Goal: Task Accomplishment & Management: Use online tool/utility

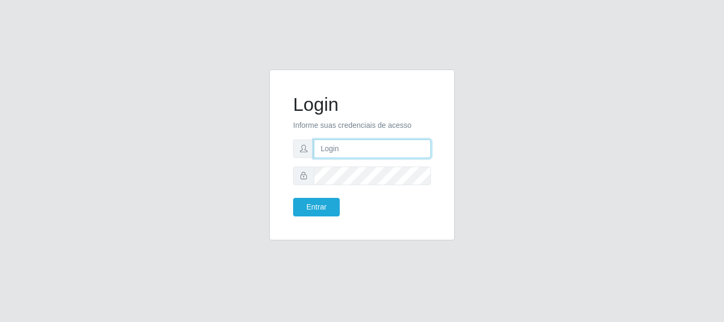
click at [358, 148] on input "text" at bounding box center [372, 148] width 117 height 19
type input "[EMAIL_ADDRESS][DOMAIN_NAME]"
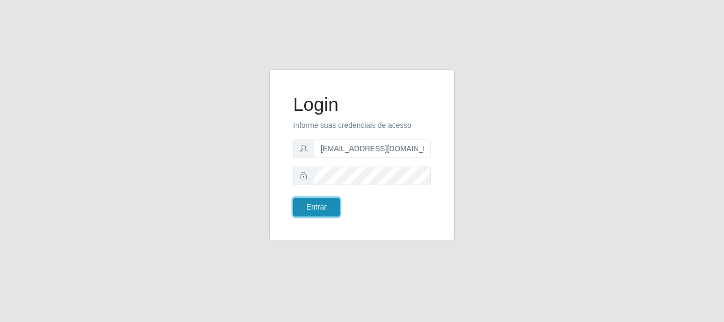
drag, startPoint x: 313, startPoint y: 207, endPoint x: 316, endPoint y: 202, distance: 5.7
click at [313, 206] on button "Entrar" at bounding box center [316, 207] width 47 height 19
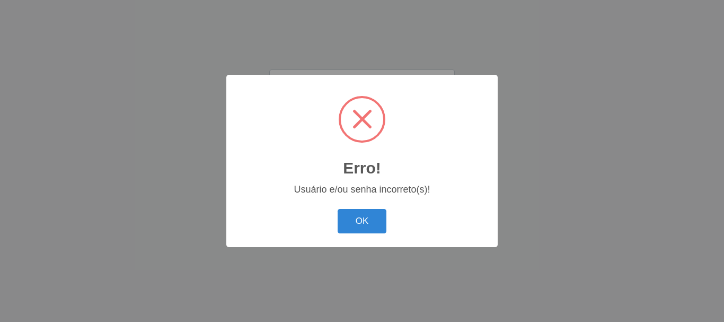
drag, startPoint x: 370, startPoint y: 223, endPoint x: 370, endPoint y: 215, distance: 8.5
click at [371, 223] on button "OK" at bounding box center [362, 221] width 49 height 25
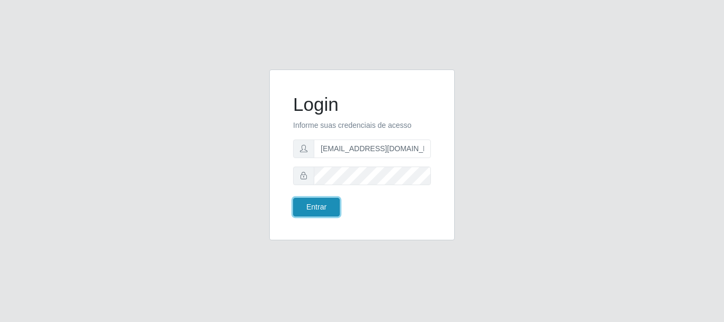
click at [324, 208] on button "Entrar" at bounding box center [316, 207] width 47 height 19
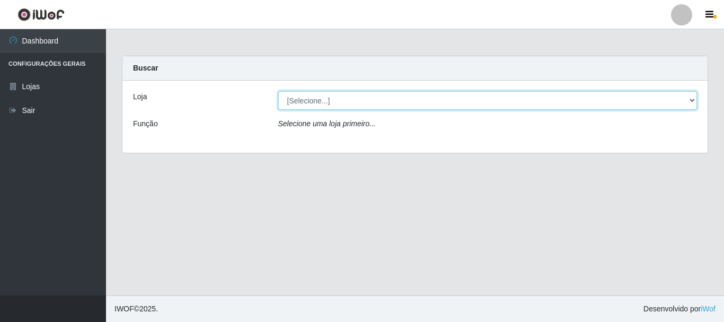
click at [692, 99] on select "[Selecione...] SuperFácil Atacado - Rodoviária" at bounding box center [487, 100] width 419 height 19
select select "400"
click at [278, 91] on select "[Selecione...] SuperFácil Atacado - Rodoviária" at bounding box center [487, 100] width 419 height 19
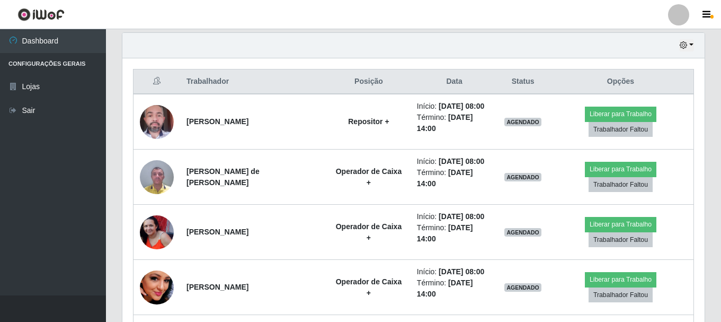
scroll to position [371, 0]
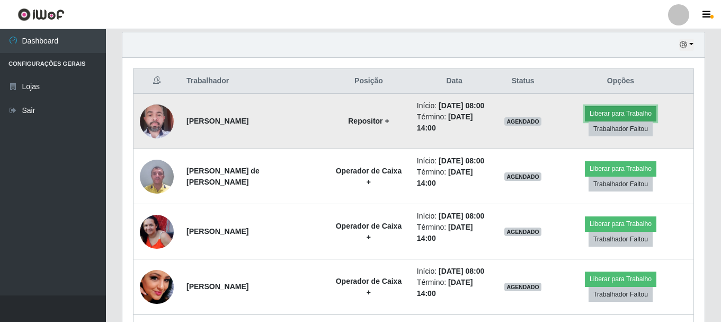
click at [601, 112] on button "Liberar para Trabalho" at bounding box center [621, 113] width 72 height 15
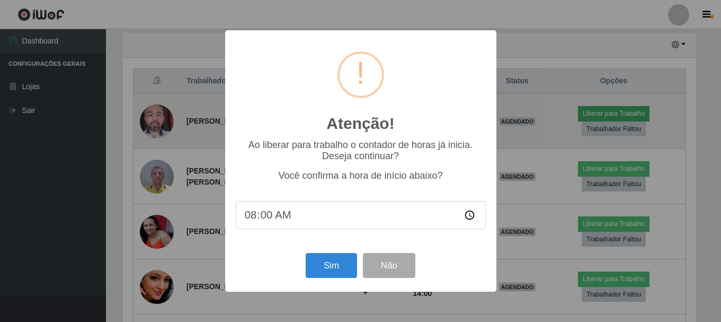
scroll to position [220, 577]
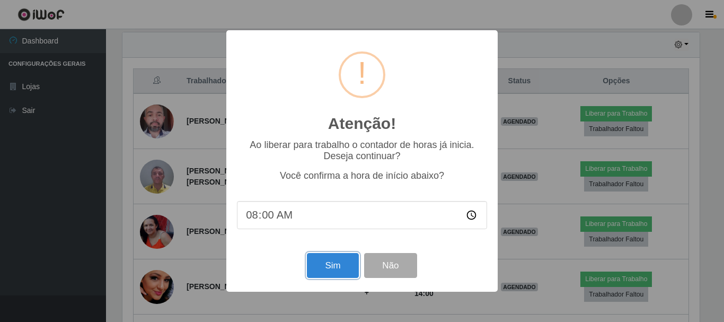
drag, startPoint x: 321, startPoint y: 268, endPoint x: 323, endPoint y: 263, distance: 5.9
click at [321, 268] on button "Sim" at bounding box center [332, 265] width 51 height 25
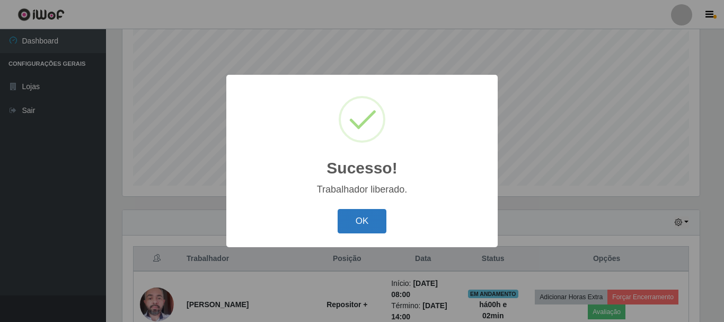
click at [361, 226] on button "OK" at bounding box center [362, 221] width 49 height 25
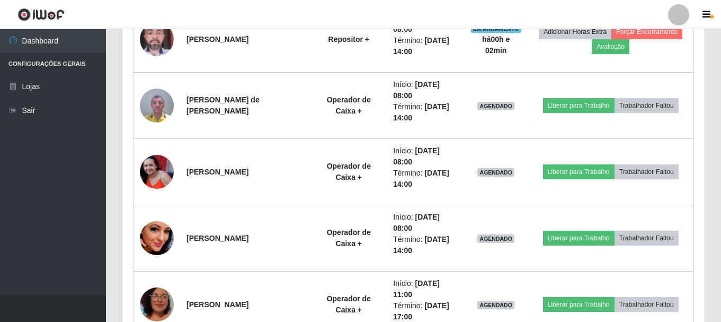
scroll to position [511, 0]
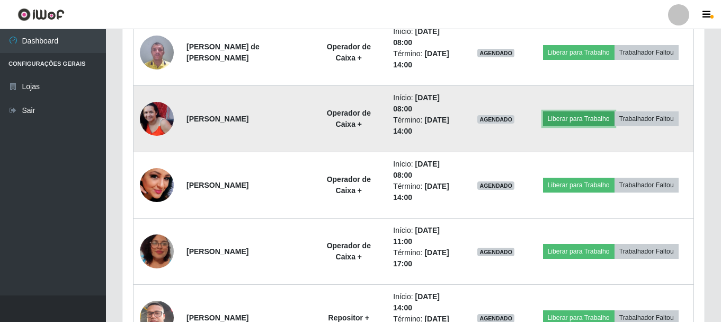
click at [566, 117] on button "Liberar para Trabalho" at bounding box center [579, 118] width 72 height 15
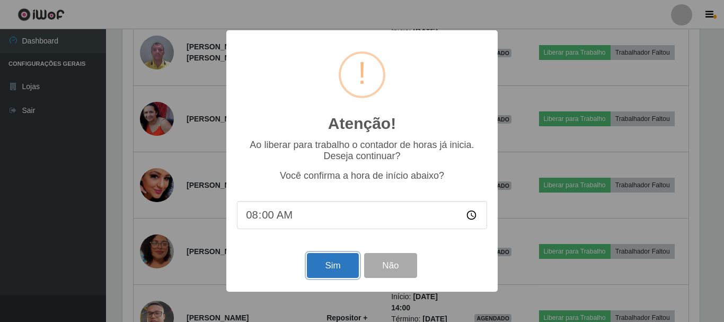
click at [321, 271] on button "Sim" at bounding box center [332, 265] width 51 height 25
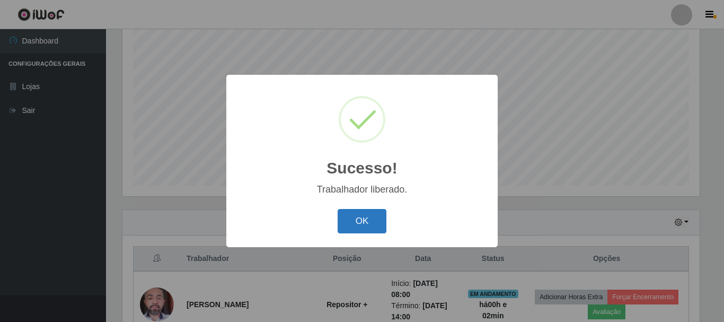
click at [348, 226] on button "OK" at bounding box center [362, 221] width 49 height 25
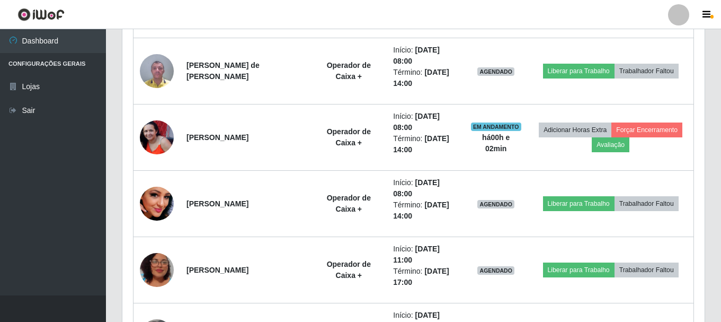
scroll to position [511, 0]
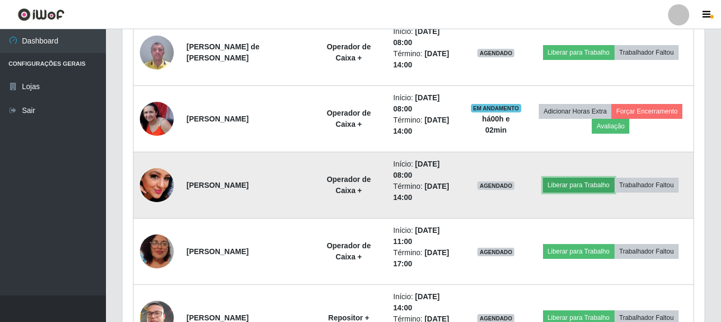
click at [561, 184] on button "Liberar para Trabalho" at bounding box center [579, 185] width 72 height 15
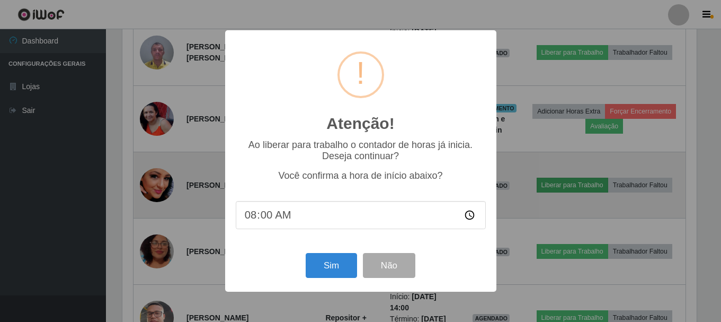
scroll to position [220, 577]
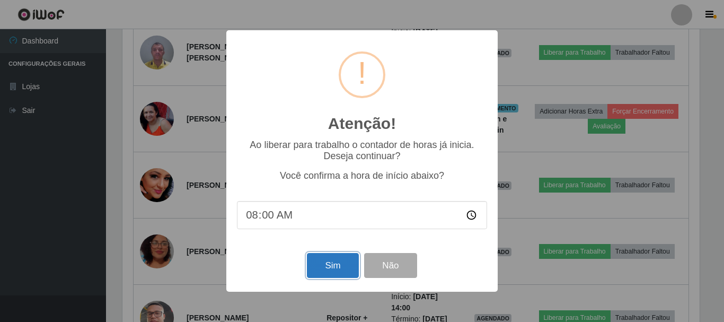
click at [322, 269] on button "Sim" at bounding box center [332, 265] width 51 height 25
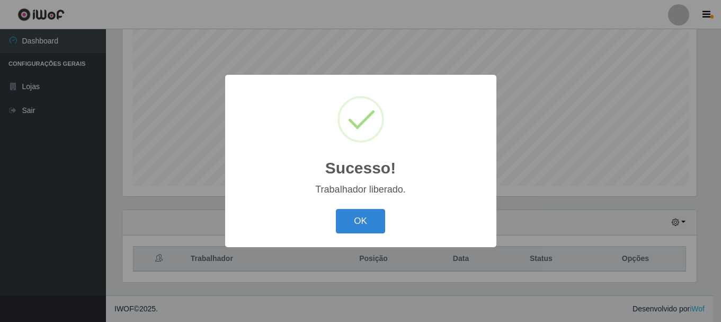
scroll to position [0, 0]
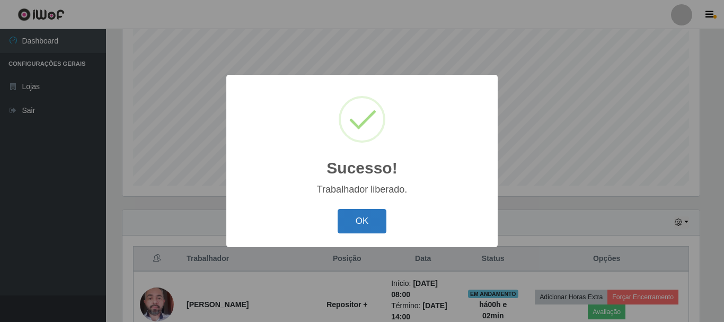
click at [354, 223] on button "OK" at bounding box center [362, 221] width 49 height 25
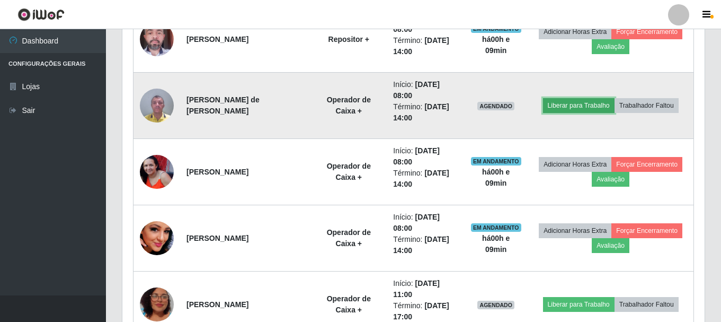
click at [557, 104] on button "Liberar para Trabalho" at bounding box center [579, 105] width 72 height 15
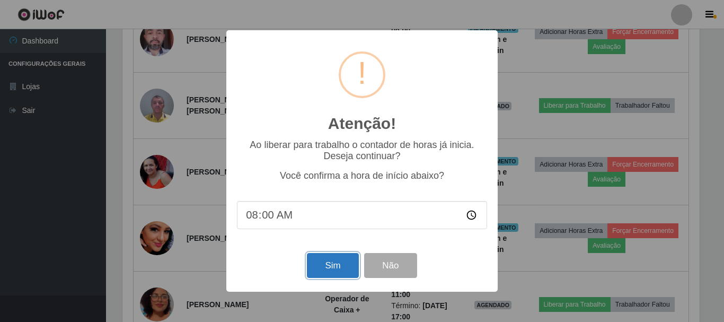
click at [335, 270] on button "Sim" at bounding box center [332, 265] width 51 height 25
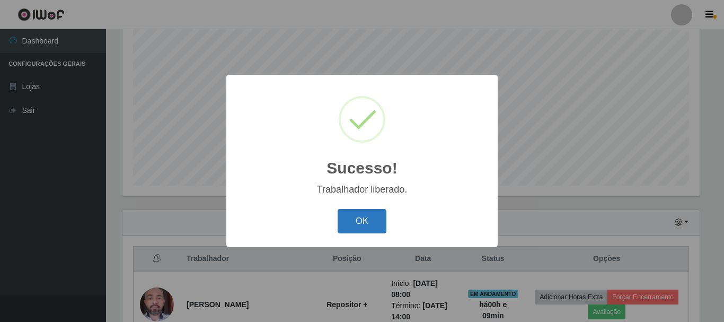
click at [357, 223] on button "OK" at bounding box center [362, 221] width 49 height 25
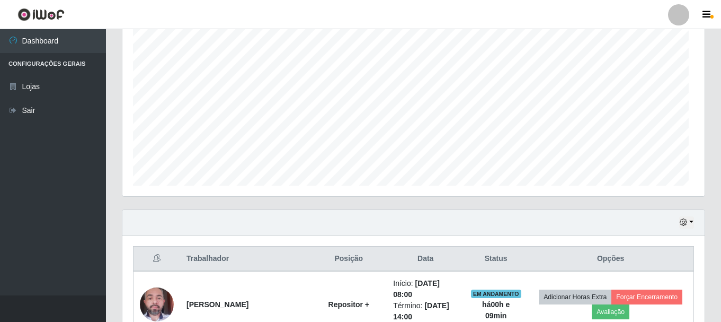
scroll to position [220, 583]
click at [691, 223] on button "button" at bounding box center [687, 222] width 15 height 12
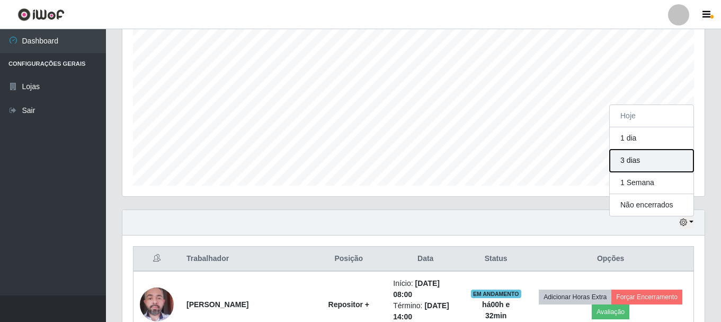
click at [670, 163] on button "3 dias" at bounding box center [652, 160] width 84 height 22
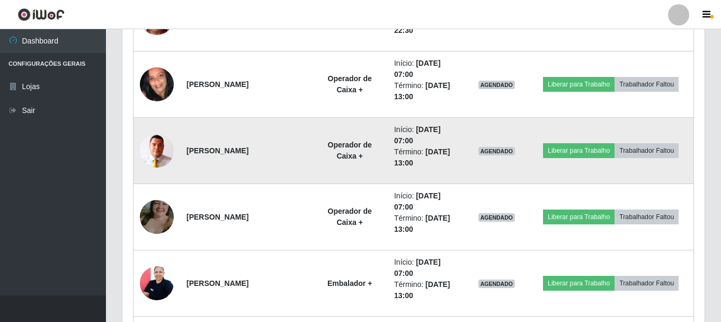
scroll to position [1625, 0]
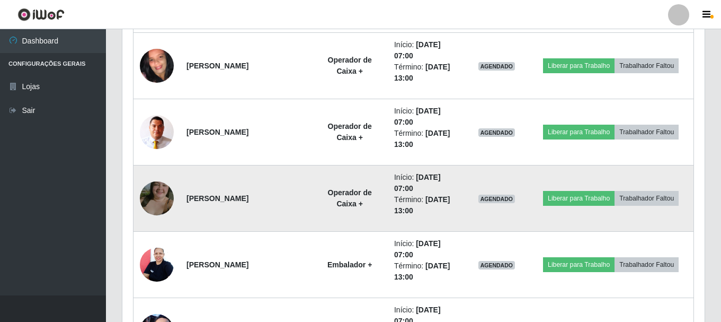
click at [303, 205] on td "[PERSON_NAME]" at bounding box center [245, 198] width 131 height 66
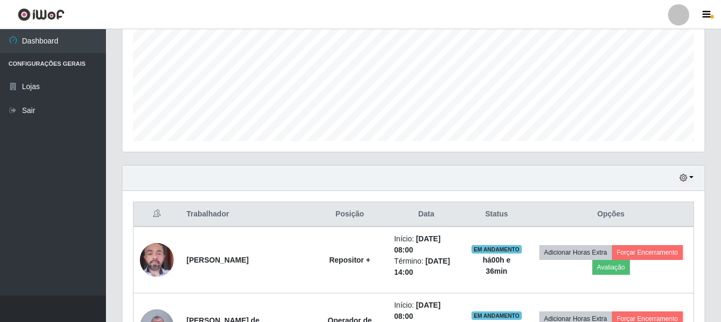
scroll to position [299, 0]
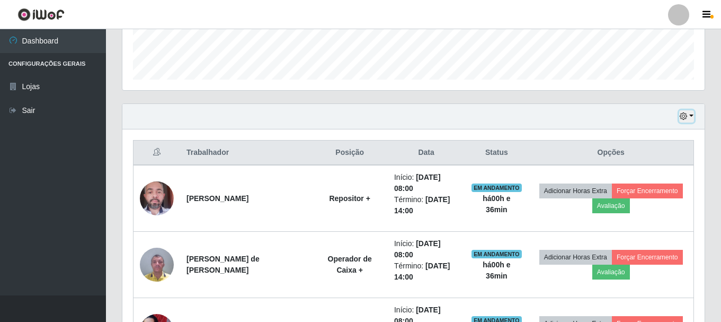
click at [690, 116] on button "button" at bounding box center [687, 116] width 15 height 12
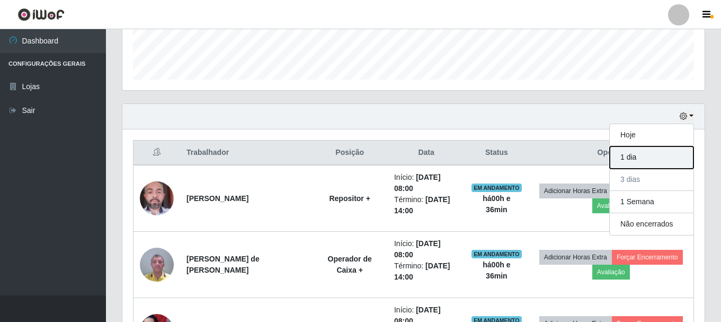
click at [648, 162] on button "1 dia" at bounding box center [652, 157] width 84 height 22
